Goal: Task Accomplishment & Management: Use online tool/utility

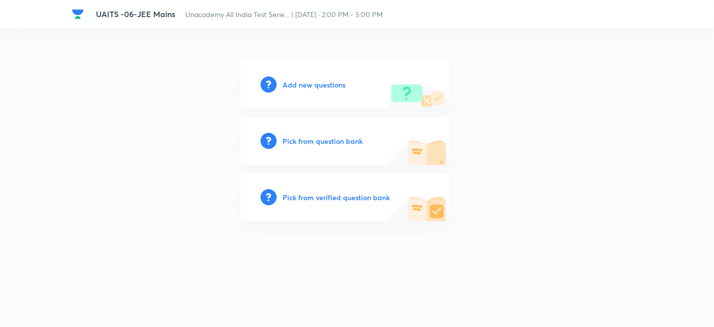
click at [327, 86] on h6 "Add new questions" at bounding box center [314, 84] width 63 height 11
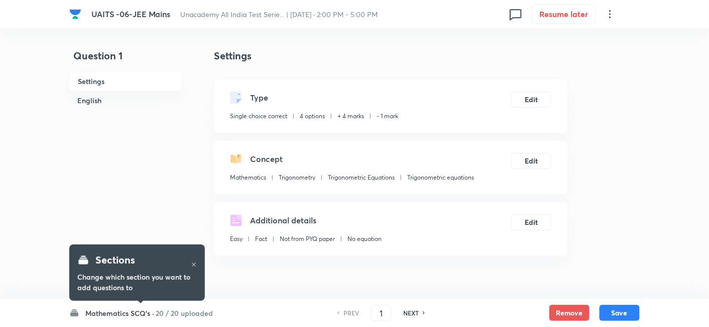
click at [173, 307] on h6 "20 / 20 uploaded" at bounding box center [184, 312] width 57 height 11
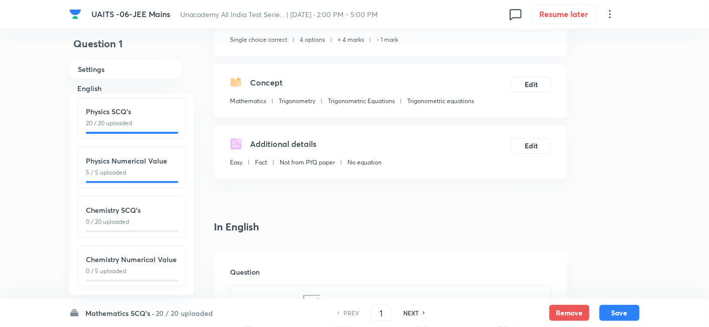
scroll to position [111, 0]
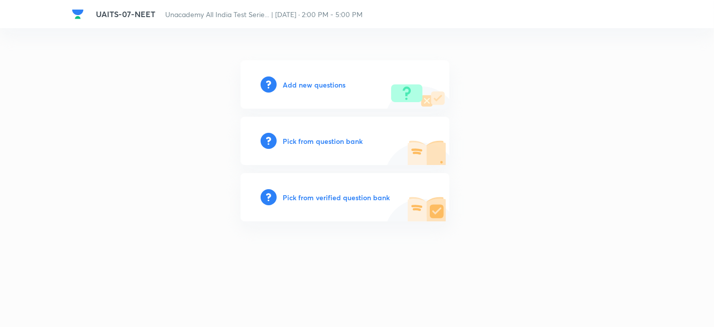
click at [318, 82] on h6 "Add new questions" at bounding box center [314, 84] width 63 height 11
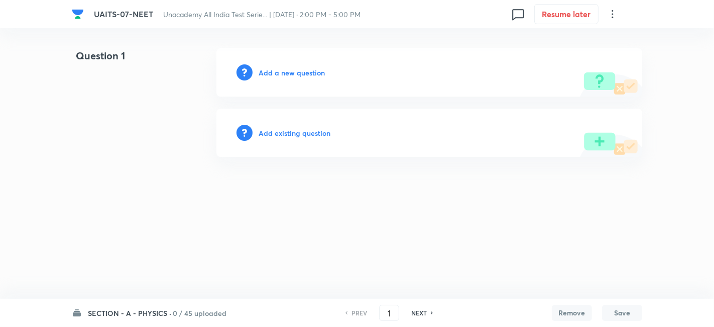
click at [158, 312] on h6 "SECTION - A - PHYSICS ·" at bounding box center [129, 312] width 83 height 11
